Goal: Task Accomplishment & Management: Use online tool/utility

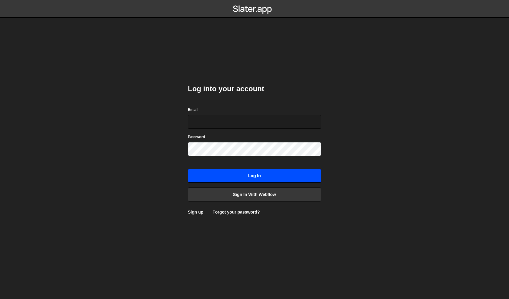
type input "philip@byraladan.se"
click at [252, 180] on input "Log in" at bounding box center [254, 176] width 133 height 14
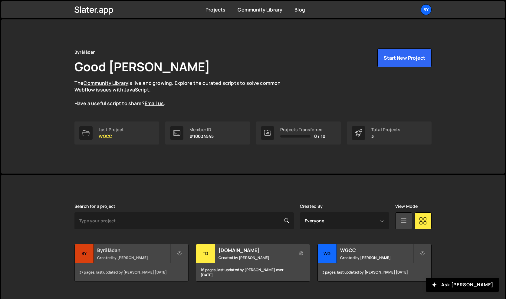
click at [105, 252] on h2 "Byrålådan" at bounding box center [133, 250] width 73 height 7
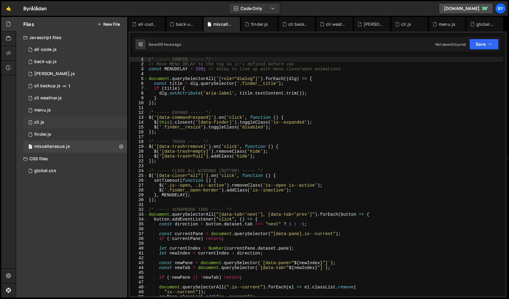
click at [65, 120] on div "1 cli.js 0" at bounding box center [75, 122] width 104 height 12
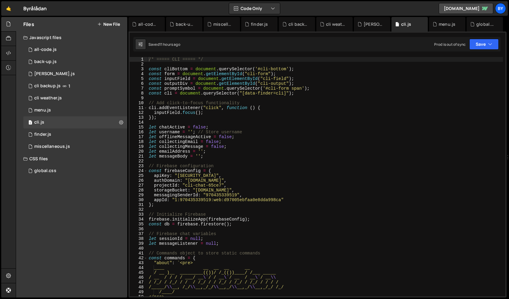
scroll to position [4116, 0]
type textarea "projectId: "cli-chat-65ce7","
click at [377, 186] on div "/* ===== CLI ===== */ const cliBottom = document . querySelector ( '#cli-bottom…" at bounding box center [324, 186] width 355 height 259
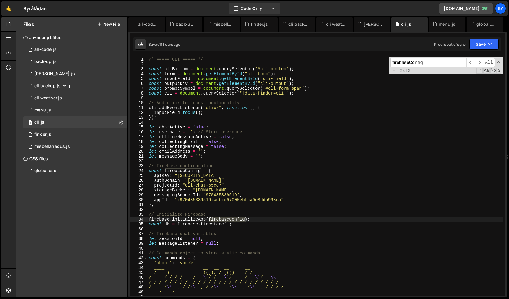
scroll to position [1, 0]
type input "firebaseConfig"
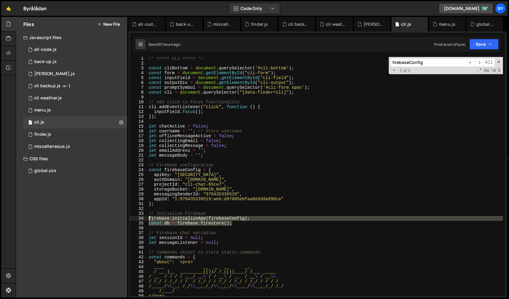
drag, startPoint x: 264, startPoint y: 222, endPoint x: 139, endPoint y: 219, distance: 125.4
click at [139, 219] on div "const db = firebase.firestore(); 1 2 3 4 5 6 7 8 9 10 11 12 13 14 15 16 17 18 1…" at bounding box center [317, 176] width 375 height 239
paste textarea "const db = firebase.firestore(app"
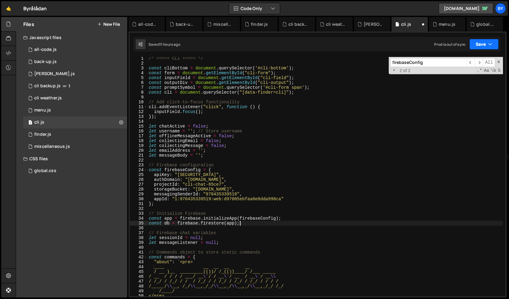
drag, startPoint x: 481, startPoint y: 48, endPoint x: 480, endPoint y: 52, distance: 4.7
click at [481, 48] on button "Save" at bounding box center [483, 44] width 29 height 11
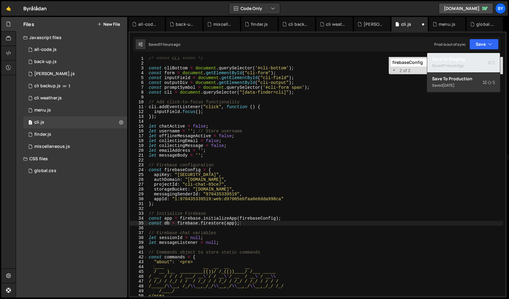
click at [475, 61] on div "Save to Staging S" at bounding box center [463, 59] width 63 height 6
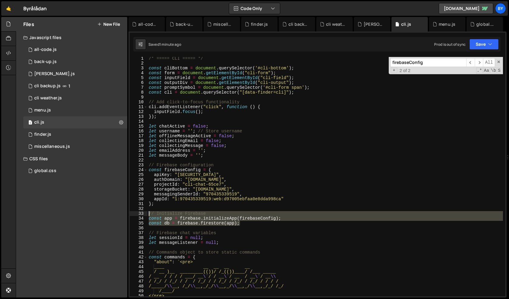
drag, startPoint x: 265, startPoint y: 225, endPoint x: 131, endPoint y: 213, distance: 134.9
click at [131, 213] on div "const db = firebase.firestore(app); 1 2 3 4 5 6 7 8 9 10 11 12 13 14 15 16 17 1…" at bounding box center [317, 176] width 375 height 239
paste textarea "const db = firebase.firestore("
click at [270, 222] on div "/* ===== CLI ===== */ const cliBottom = document . querySelector ( '#cli-bottom…" at bounding box center [324, 176] width 355 height 239
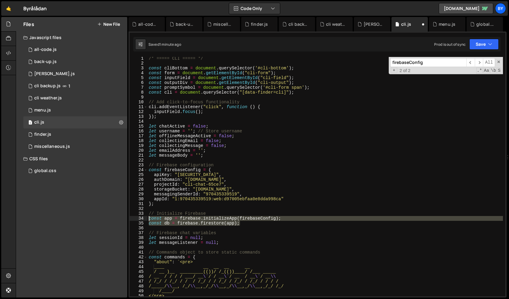
drag, startPoint x: 239, startPoint y: 224, endPoint x: 140, endPoint y: 219, distance: 98.8
click at [140, 219] on div "const db = firebase.firestore(app); 1 2 3 4 5 6 7 8 9 10 11 12 13 14 15 16 17 1…" at bounding box center [317, 176] width 375 height 239
paste textarea "db = firebase.firestore("
type textarea "const db = firebase.firestore();"
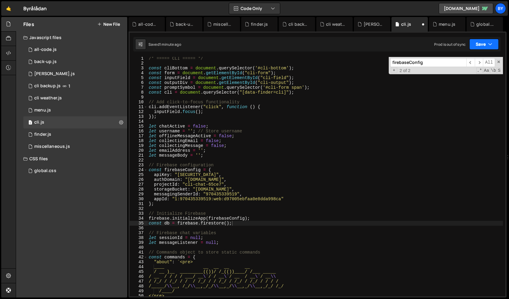
click at [479, 46] on button "Save" at bounding box center [483, 44] width 29 height 11
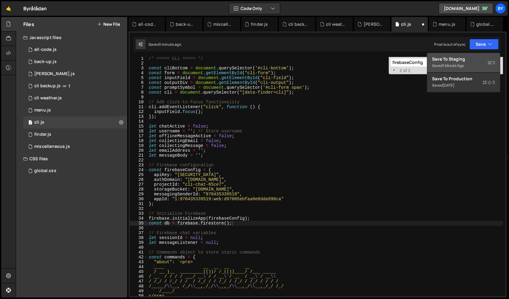
click at [474, 56] on div "Save to Staging S" at bounding box center [463, 59] width 63 height 6
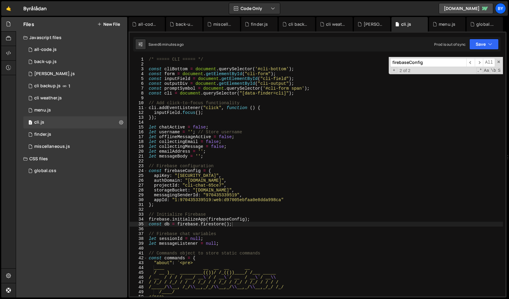
scroll to position [0, 0]
click at [247, 207] on div "/* ===== CLI ===== */ const cliBottom = document . querySelector ( '#cli-bottom…" at bounding box center [324, 186] width 355 height 259
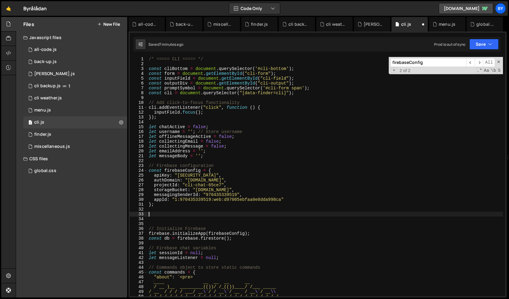
type textarea "*"
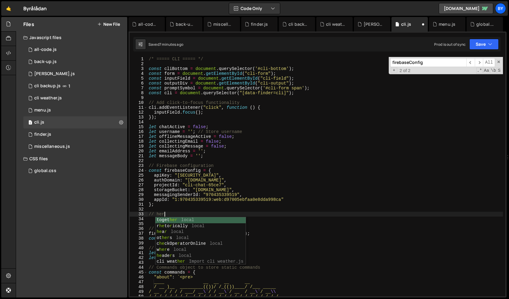
scroll to position [0, 1]
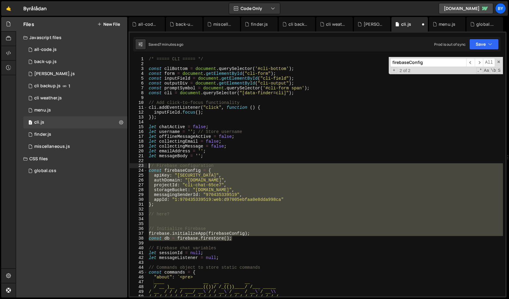
drag, startPoint x: 234, startPoint y: 237, endPoint x: 127, endPoint y: 163, distance: 129.9
click at [127, 163] on div "Files New File Javascript files 1 all-code.js 0 1 back-up.js 0 1 [PERSON_NAME].…" at bounding box center [262, 157] width 493 height 281
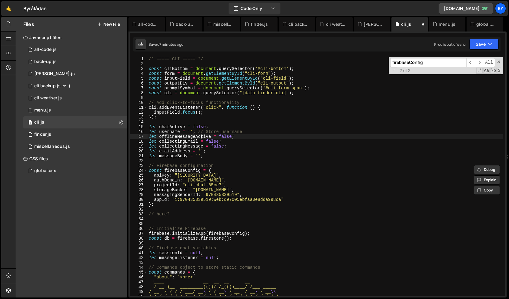
click at [200, 137] on div "/* ===== CLI ===== */ const cliBottom = document . querySelector ( '#cli-bottom…" at bounding box center [324, 181] width 355 height 249
type textarea "});"
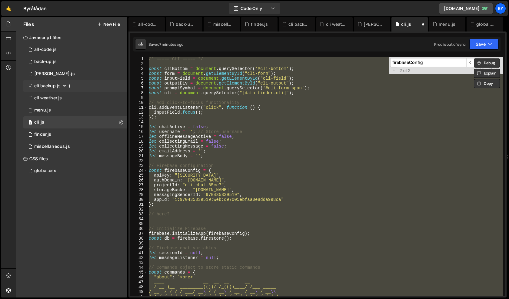
click at [89, 84] on div "0 cli backup.js 1" at bounding box center [75, 86] width 104 height 12
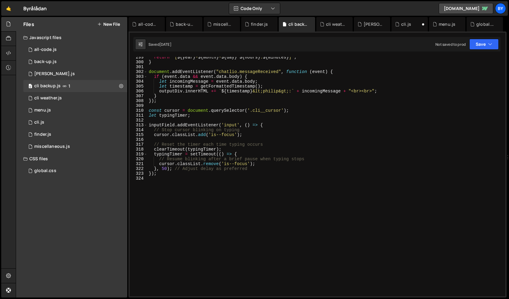
scroll to position [1462, 0]
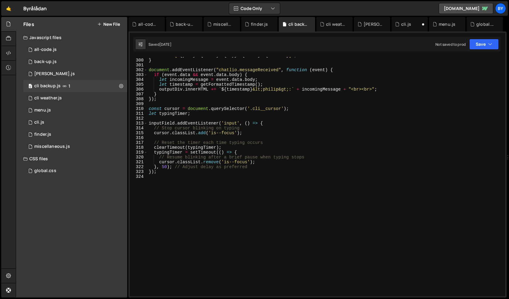
click at [212, 139] on div "return ` [ ${ year } - ${ month } - ${ day } ${ hours } : ${ minutes } ] ` ; } …" at bounding box center [324, 177] width 355 height 249
type textarea "});"
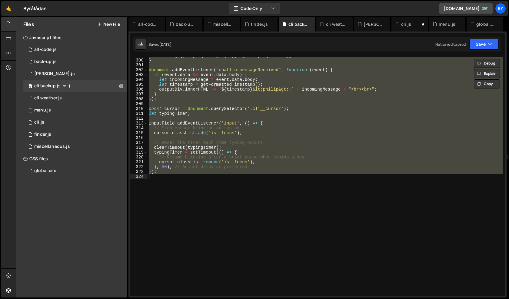
paste textarea
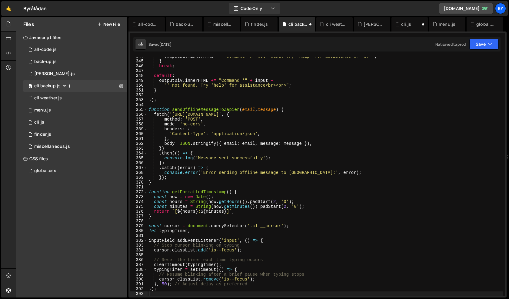
scroll to position [1796, 0]
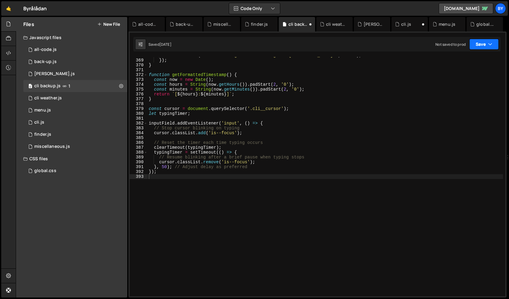
click at [480, 46] on button "Save" at bounding box center [483, 44] width 29 height 11
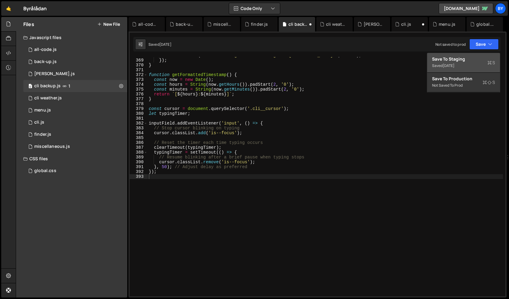
click at [475, 57] on div "Save to Staging S" at bounding box center [463, 59] width 63 height 6
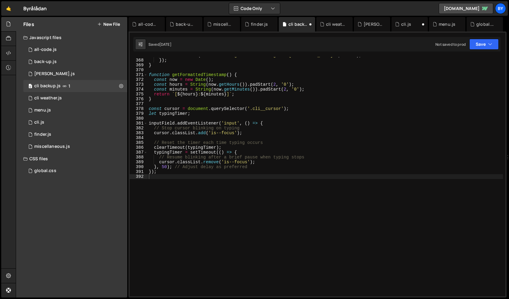
scroll to position [1791, 0]
click at [78, 68] on div "1 [PERSON_NAME].js 0" at bounding box center [75, 74] width 104 height 12
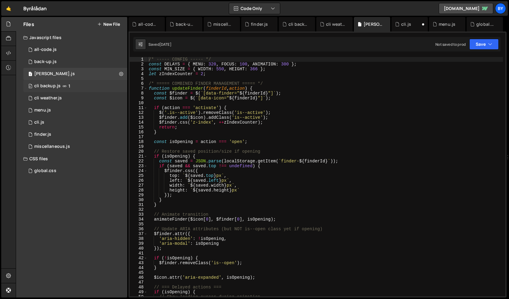
click at [78, 87] on div "0 cli backup.js 1" at bounding box center [75, 86] width 104 height 12
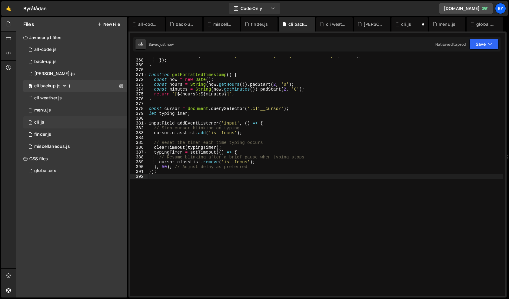
click at [61, 123] on div "1 cli.js 0" at bounding box center [75, 122] width 104 height 12
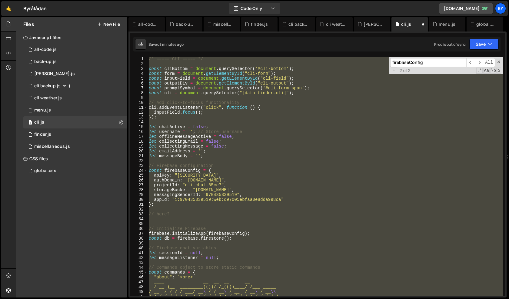
scroll to position [4116, 0]
click at [254, 173] on div "/* ===== CLI ===== */ const cliBottom = document . querySelector ( '#cli-bottom…" at bounding box center [324, 176] width 355 height 239
click at [243, 200] on div "/* ===== CLI ===== */ const cliBottom = document . querySelector ( '#cli-bottom…" at bounding box center [324, 176] width 355 height 239
paste textarea
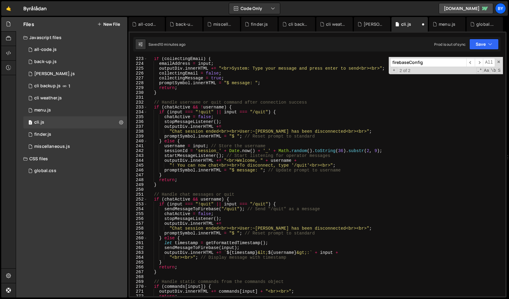
scroll to position [969, 0]
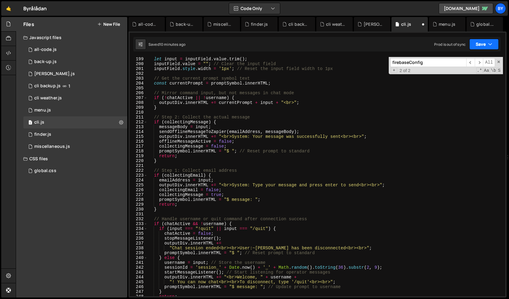
drag, startPoint x: 482, startPoint y: 47, endPoint x: 476, endPoint y: 55, distance: 9.5
click at [482, 48] on button "Save" at bounding box center [483, 44] width 29 height 11
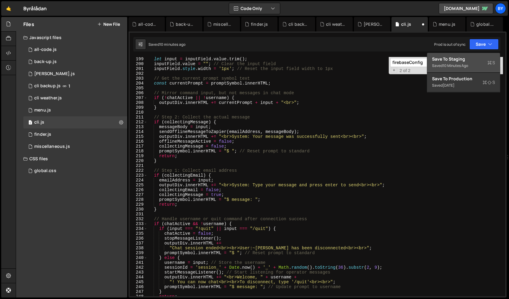
click at [473, 57] on div "Save to Staging S" at bounding box center [463, 59] width 63 height 6
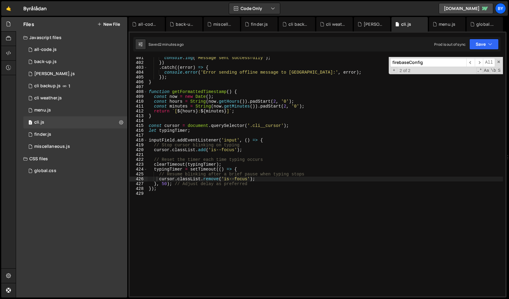
click at [257, 129] on div "console . log ( 'Message sent successfully' ) ; }) . catch (( error ) => { cons…" at bounding box center [324, 179] width 355 height 249
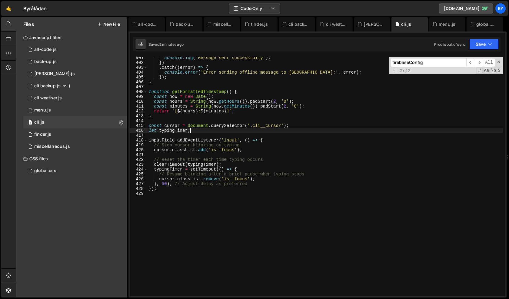
type textarea "});"
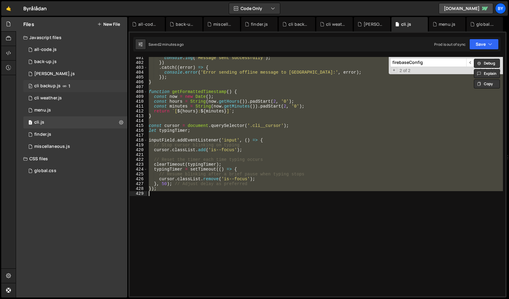
click at [80, 82] on div "0 cli backup.js 1" at bounding box center [75, 86] width 104 height 12
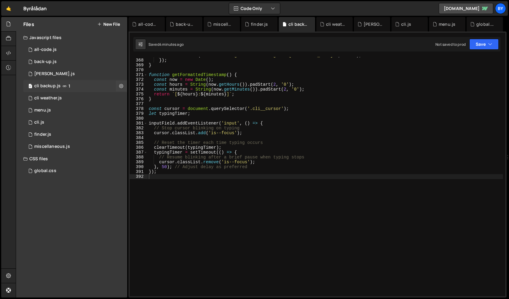
scroll to position [0, 0]
click at [290, 130] on div "console . error ( 'Error sending offline message to Zapier:' , error ) ; }) ; }…" at bounding box center [324, 177] width 355 height 249
type textarea "});"
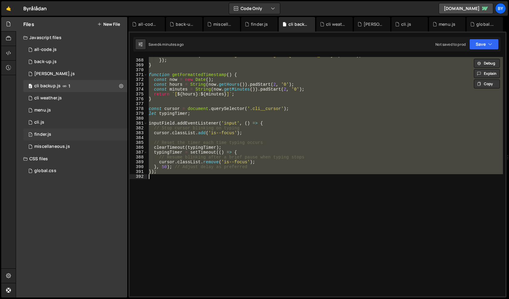
click at [67, 131] on div "1 finder.js 0" at bounding box center [75, 134] width 104 height 12
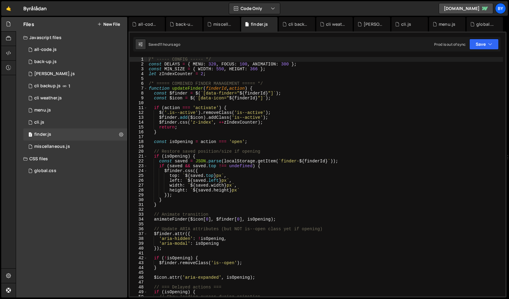
scroll to position [2925, 0]
click at [259, 148] on div "/* ----- CONFIG ----- */ const DELAYS = { MENU : 320 , FOCUS : 100 , ANIMATION …" at bounding box center [324, 181] width 355 height 249
click at [53, 116] on div "1 menu.js 0" at bounding box center [75, 110] width 104 height 12
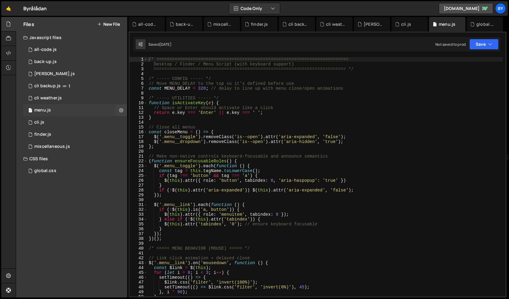
scroll to position [0, 0]
click at [50, 122] on div "1 cli.js 0" at bounding box center [75, 122] width 104 height 12
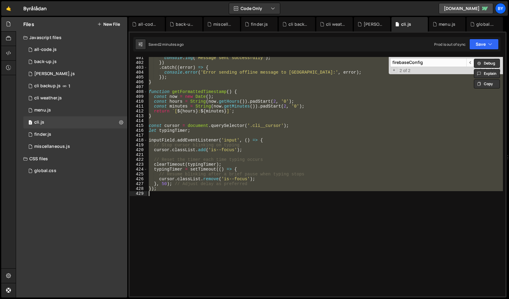
click at [319, 148] on div "console . log ( 'Message sent successfully' ) ; }) . catch (( error ) => { cons…" at bounding box center [324, 176] width 355 height 239
type textarea "});"
paste textarea
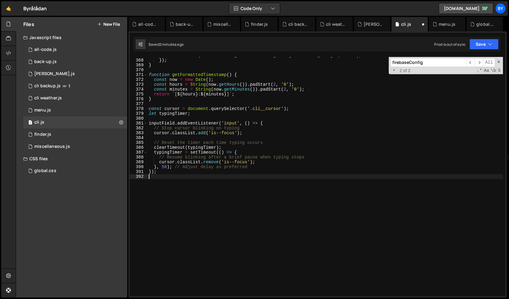
scroll to position [1791, 0]
click at [490, 39] on button "Save" at bounding box center [483, 44] width 29 height 11
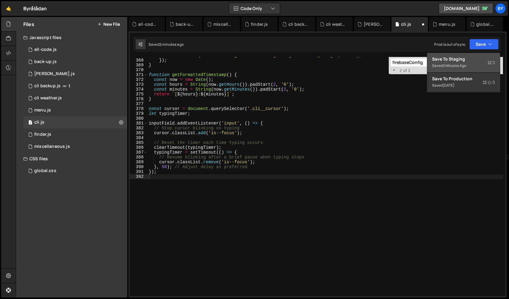
click at [475, 58] on div "Save to Staging S" at bounding box center [463, 59] width 63 height 6
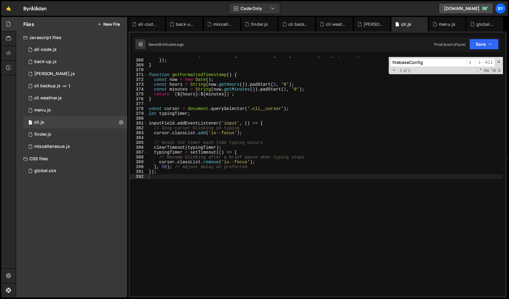
click at [288, 175] on div "console . error ( 'Error sending offline message to Zapier:' , error ) ; }) ; }…" at bounding box center [324, 177] width 355 height 249
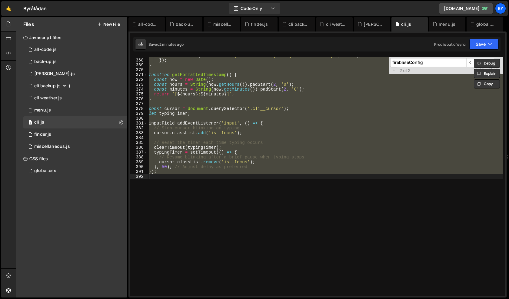
paste textarea
type textarea "});"
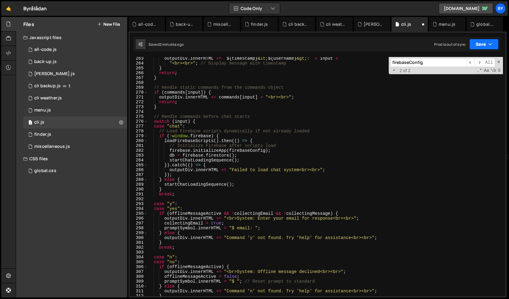
scroll to position [1221, 0]
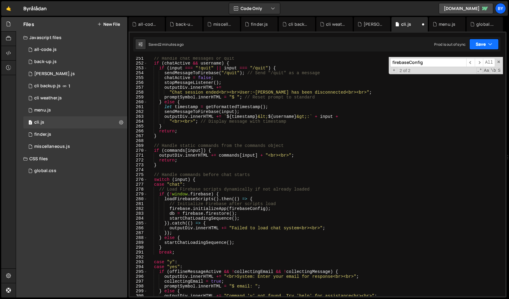
click at [477, 44] on button "Save" at bounding box center [483, 44] width 29 height 11
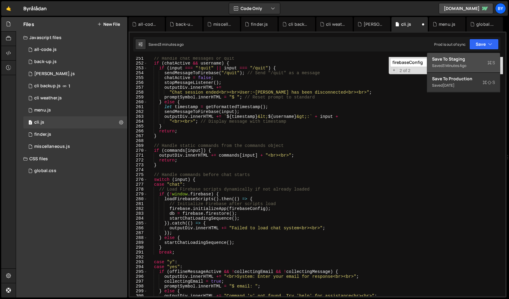
click at [469, 63] on div "Saved 3 minutes ago" at bounding box center [463, 65] width 63 height 7
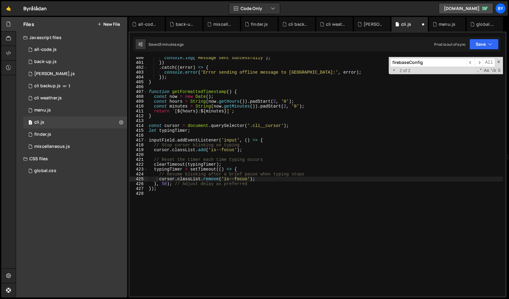
scroll to position [1948, 0]
